Goal: Task Accomplishment & Management: Manage account settings

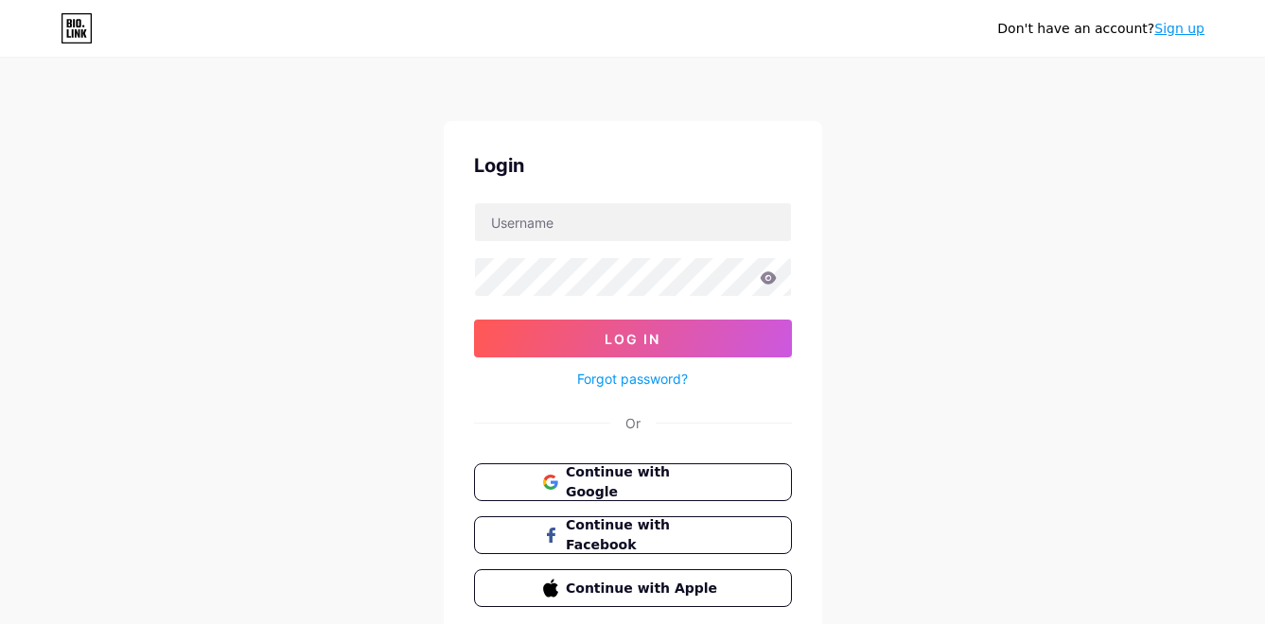
scroll to position [73, 0]
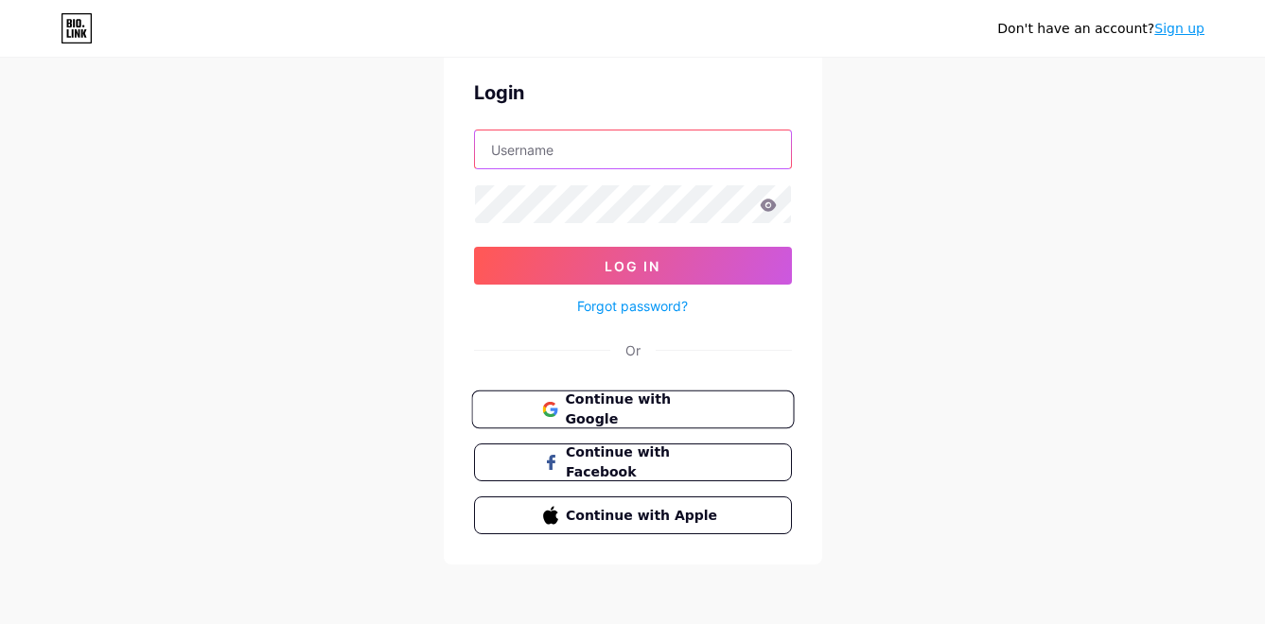
type input "moebros"
click at [676, 409] on span "Continue with Google" at bounding box center [644, 410] width 158 height 41
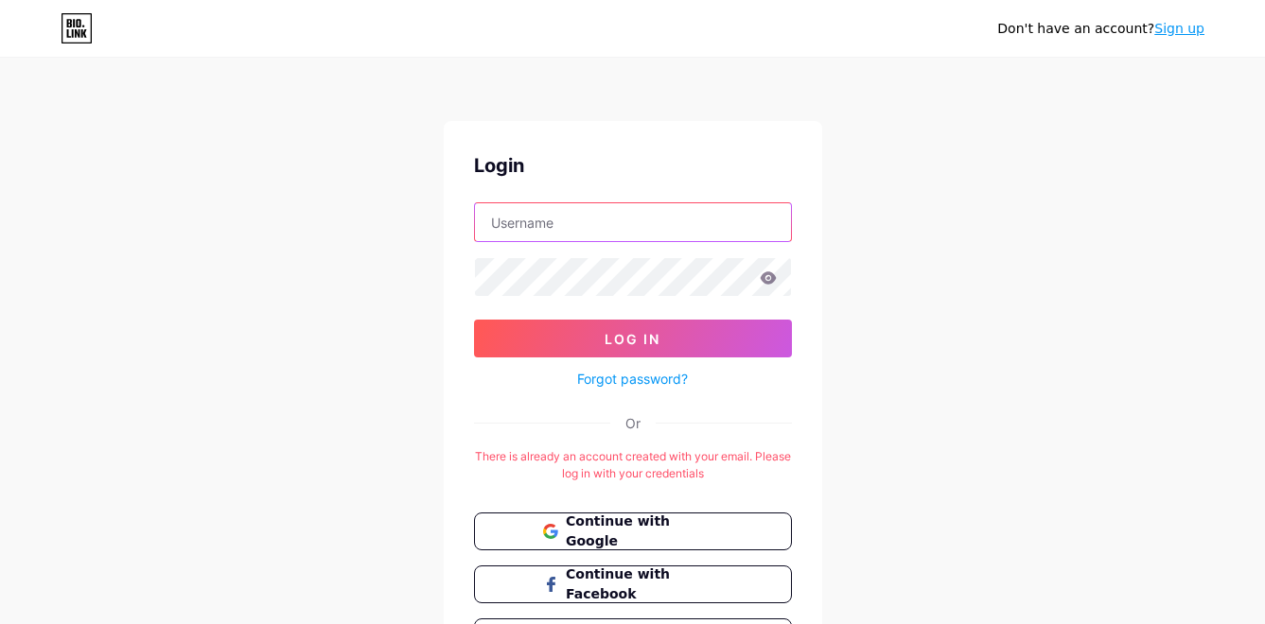
type input "moebros"
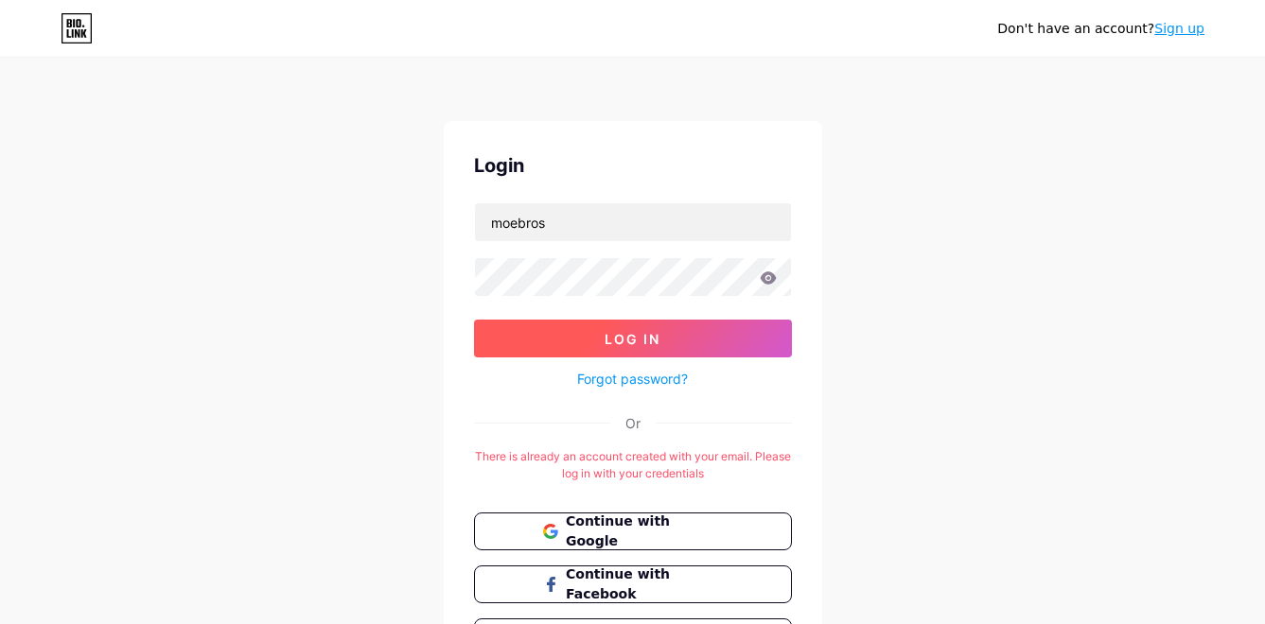
click at [609, 329] on button "Log In" at bounding box center [633, 339] width 318 height 38
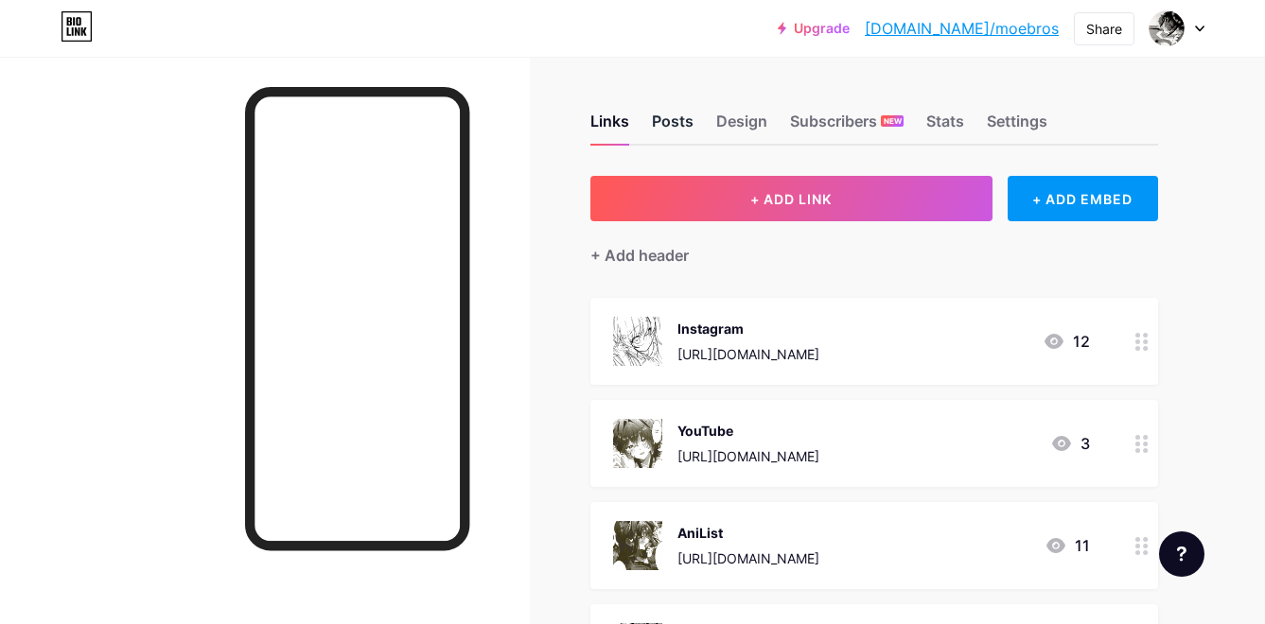
click at [674, 131] on div "Posts" at bounding box center [673, 127] width 42 height 34
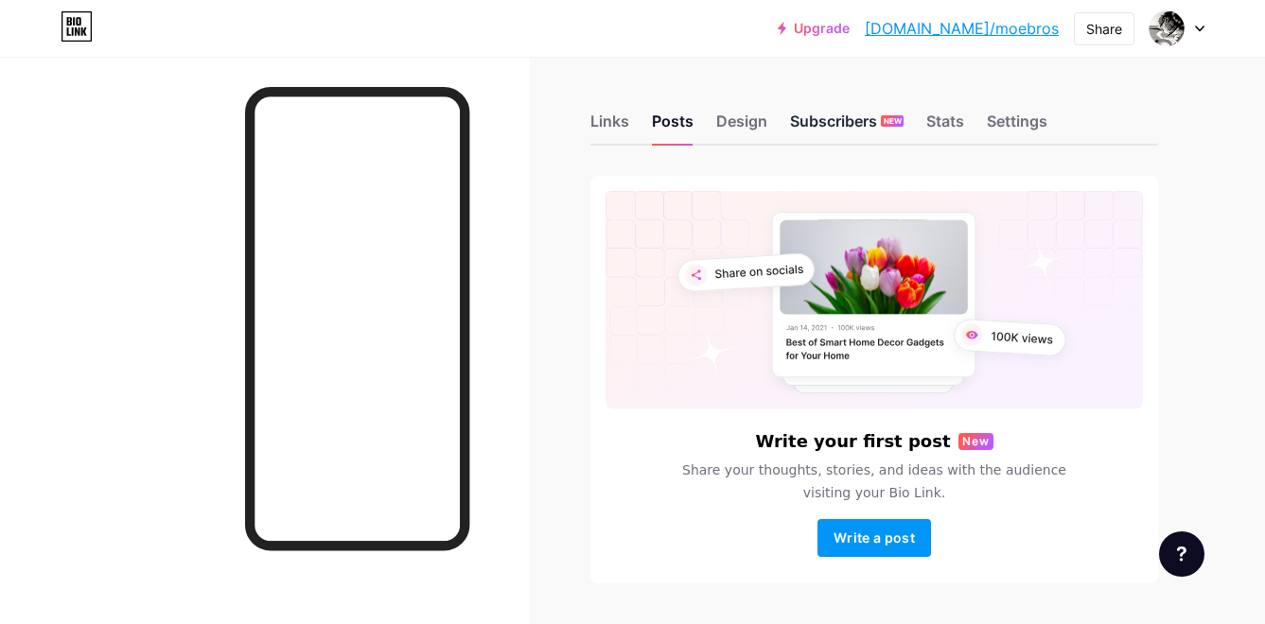
click at [806, 112] on div "Subscribers NEW" at bounding box center [847, 127] width 114 height 34
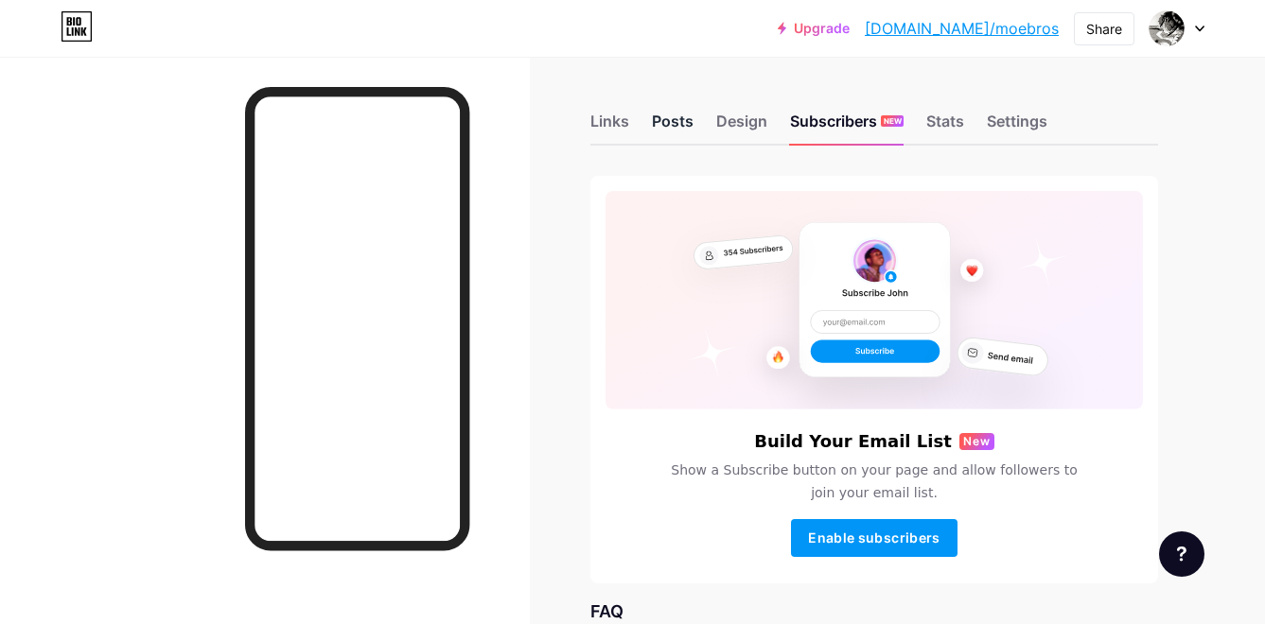
click at [662, 124] on div "Posts" at bounding box center [673, 127] width 42 height 34
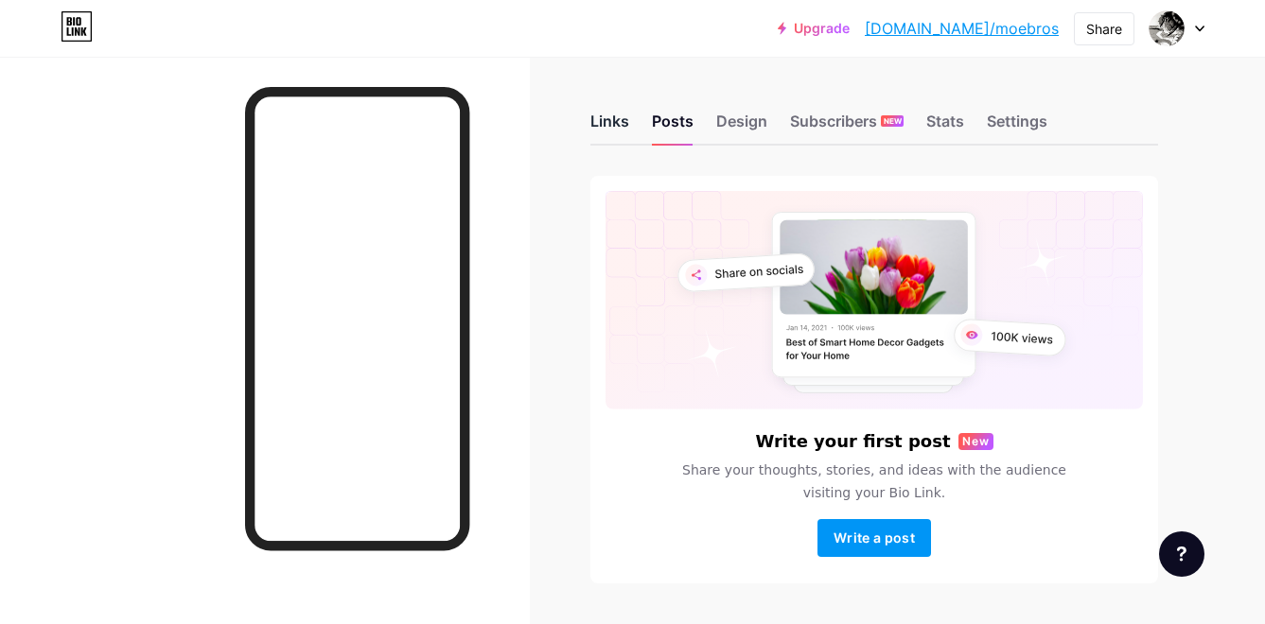
click at [603, 120] on div "Links" at bounding box center [609, 127] width 39 height 34
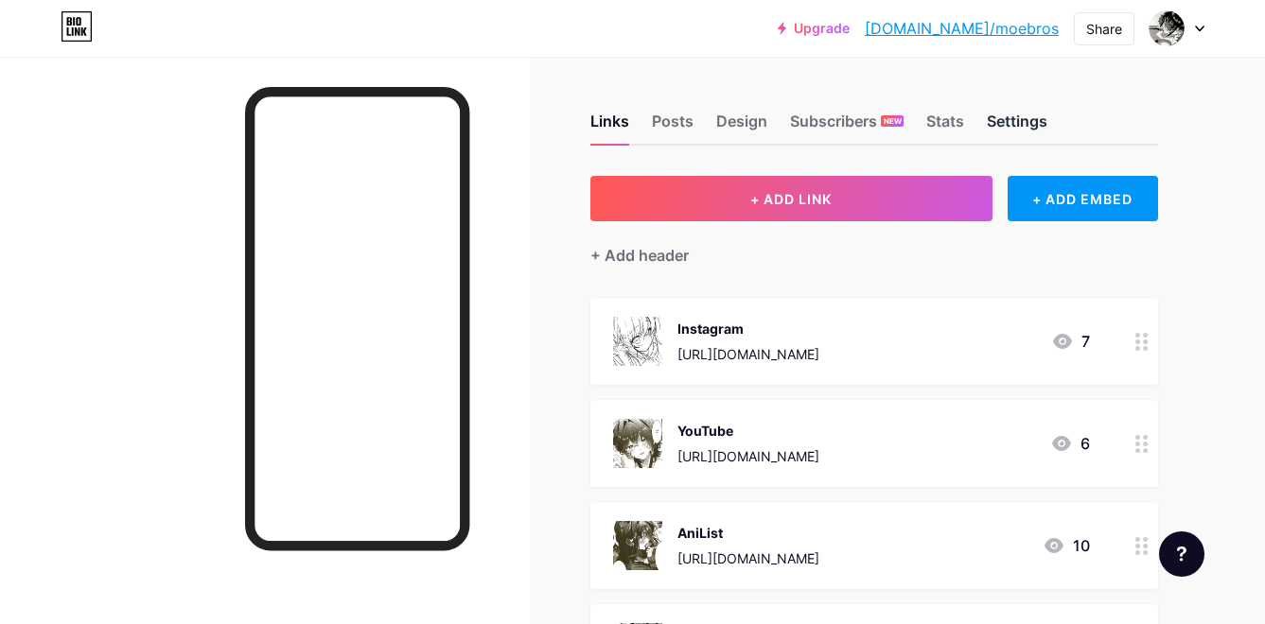
click at [1025, 120] on div "Settings" at bounding box center [1017, 127] width 61 height 34
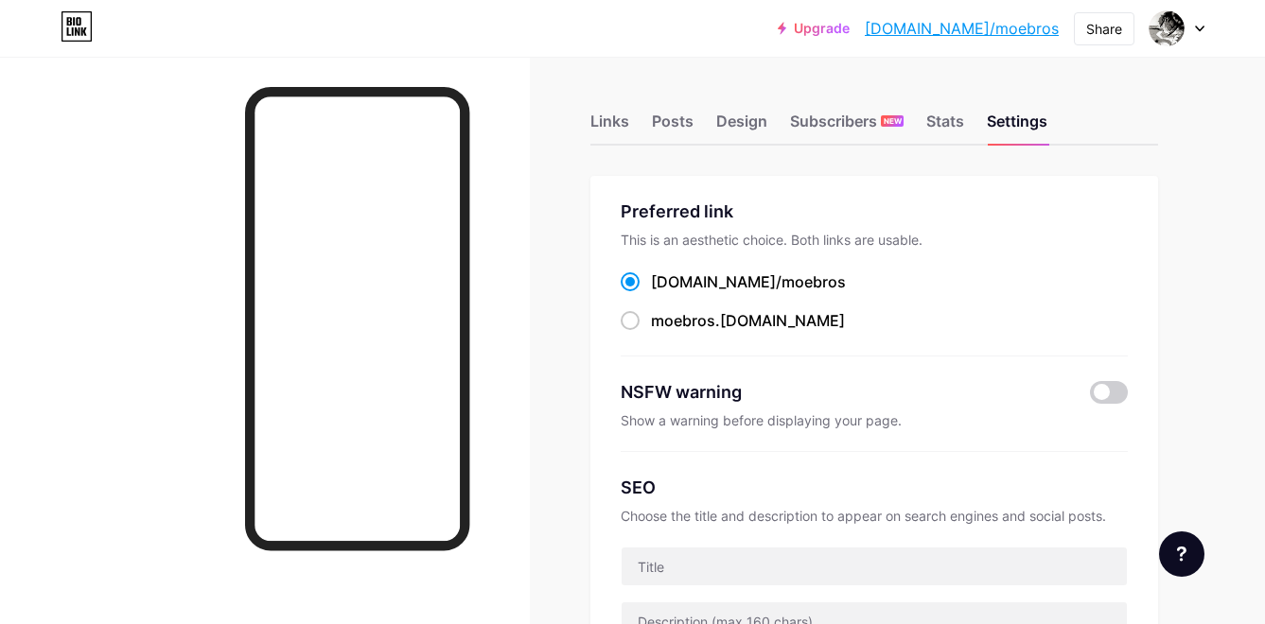
click at [849, 30] on link "Upgrade" at bounding box center [814, 28] width 72 height 15
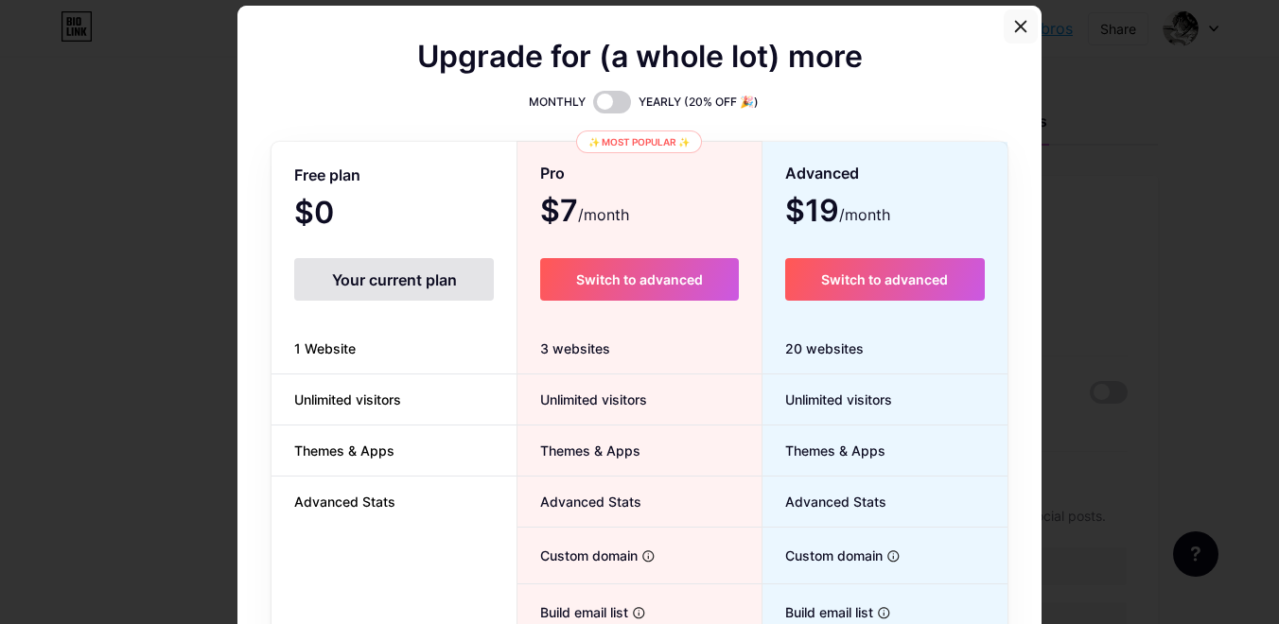
click at [1013, 30] on icon at bounding box center [1020, 26] width 15 height 15
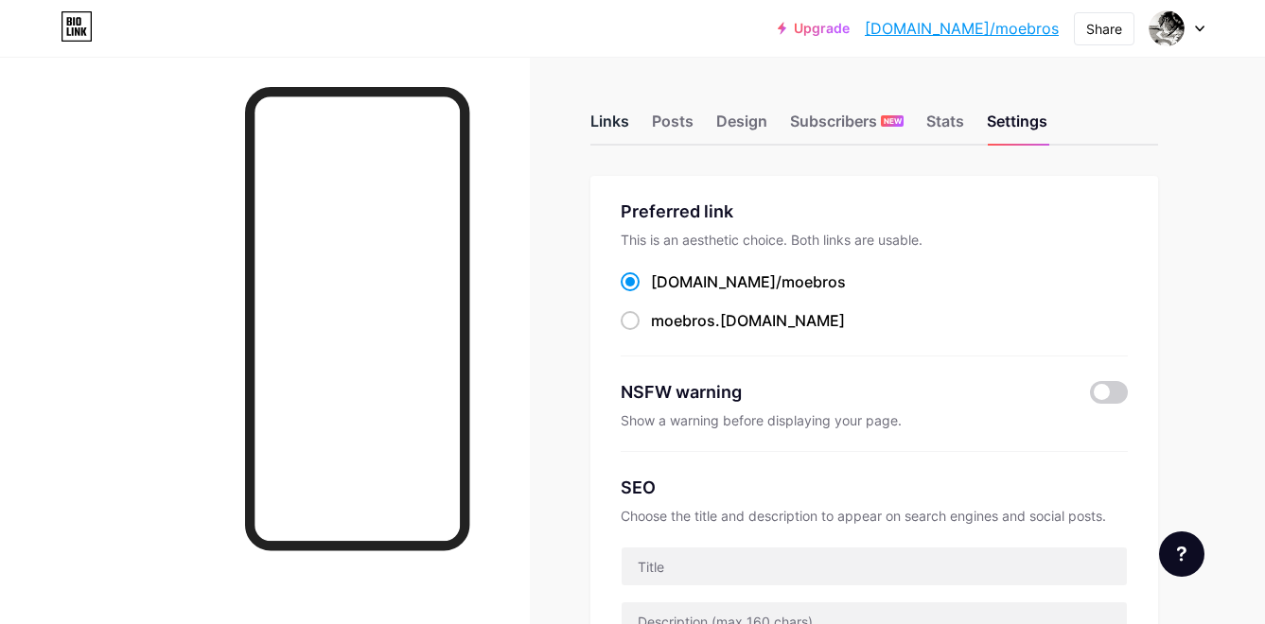
click at [608, 126] on div "Links" at bounding box center [609, 127] width 39 height 34
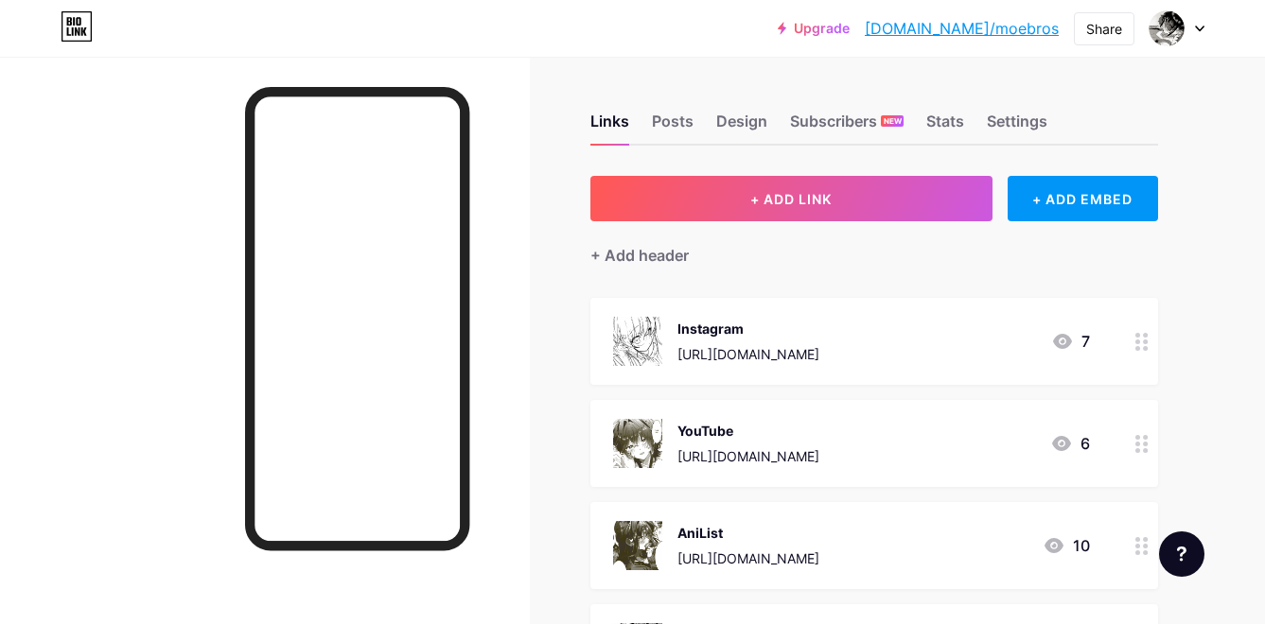
click at [678, 109] on div "Links Posts Design Subscribers NEW Stats Settings" at bounding box center [874, 112] width 568 height 66
click at [678, 127] on div "Posts" at bounding box center [673, 127] width 42 height 34
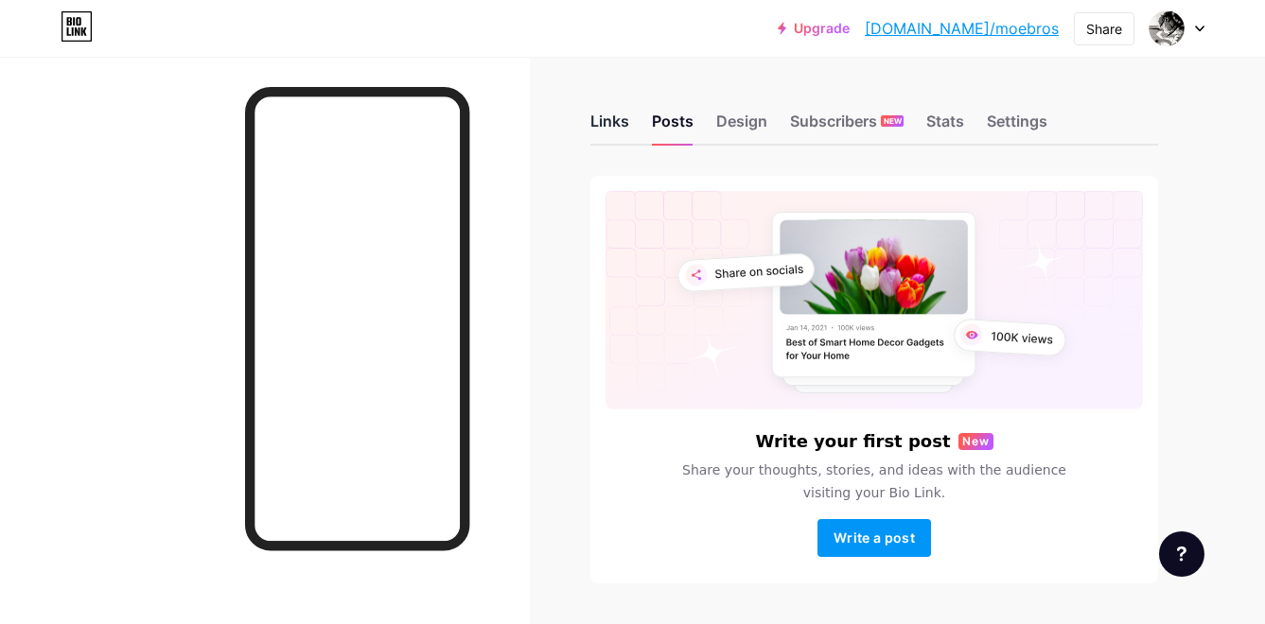
click at [590, 127] on div "Links" at bounding box center [609, 127] width 39 height 34
